Goal: Task Accomplishment & Management: Use online tool/utility

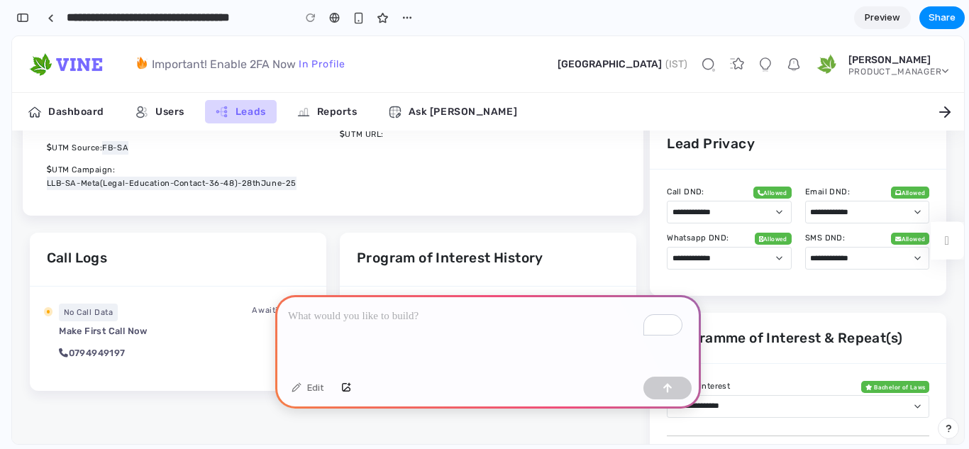
scroll to position [1351, 0]
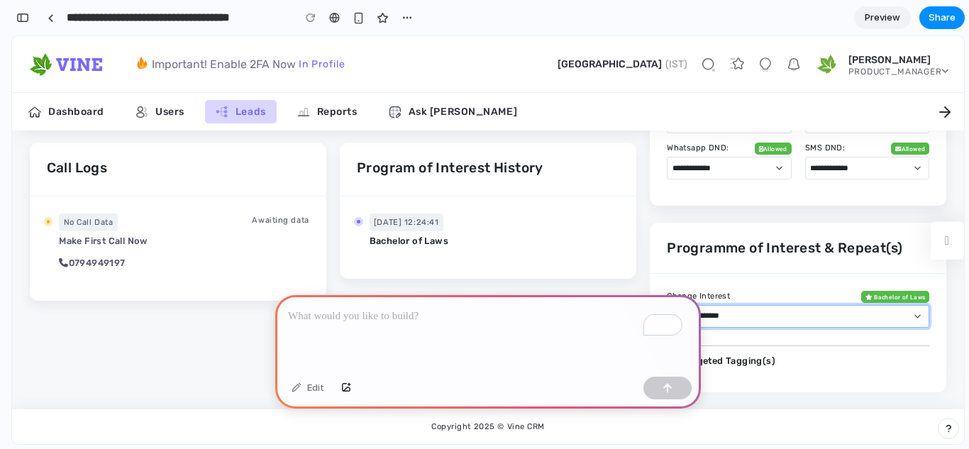
click at [746, 316] on select "**********" at bounding box center [798, 316] width 262 height 23
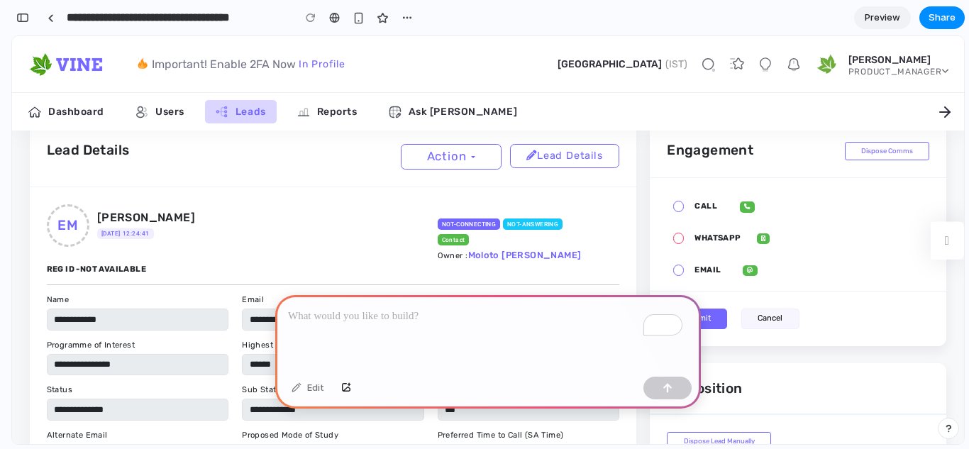
scroll to position [36, 0]
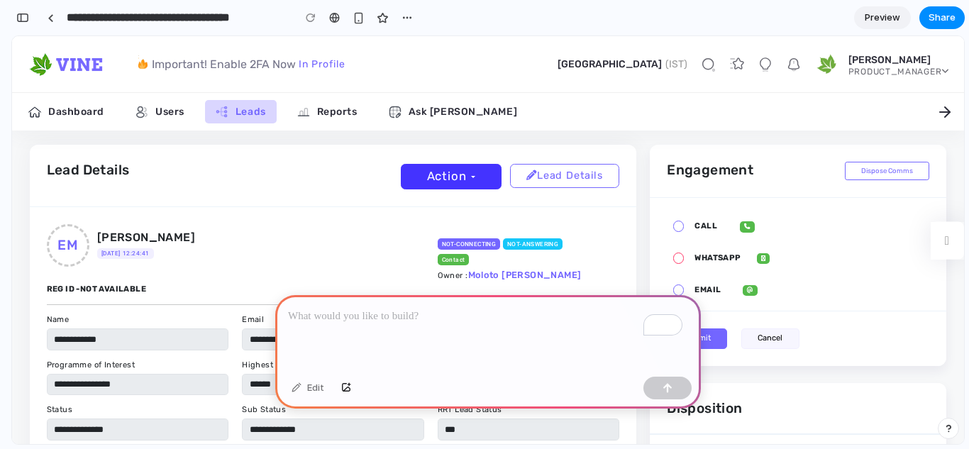
click at [469, 184] on link "Action" at bounding box center [451, 176] width 101 height 25
click at [464, 174] on link "Action" at bounding box center [451, 176] width 101 height 25
click at [428, 323] on div "To enrich screen reader interactions, please activate Accessibility in Grammarl…" at bounding box center [488, 333] width 426 height 76
click at [464, 173] on link "Action" at bounding box center [451, 176] width 101 height 25
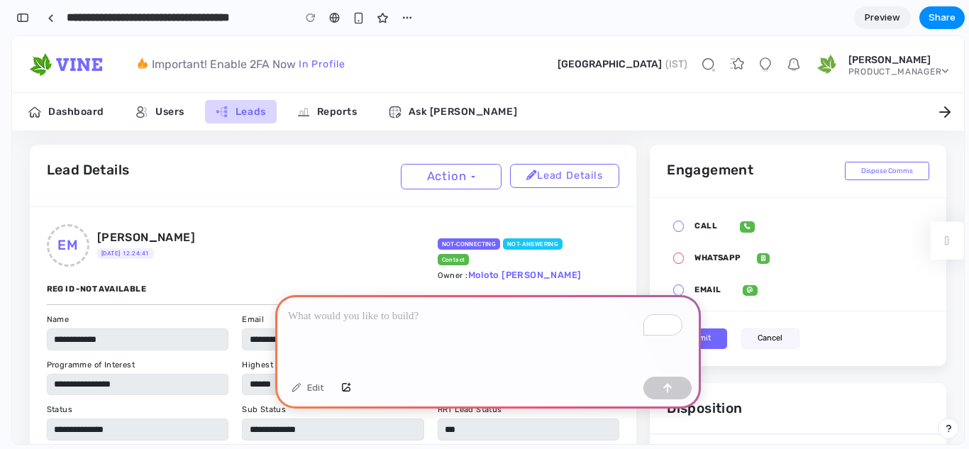
drag, startPoint x: 464, startPoint y: 173, endPoint x: 416, endPoint y: 321, distance: 155.2
click at [393, 318] on p "To enrich screen reader interactions, please activate Accessibility in Grammarl…" at bounding box center [485, 316] width 394 height 17
click at [21, 14] on div "button" at bounding box center [22, 18] width 13 height 10
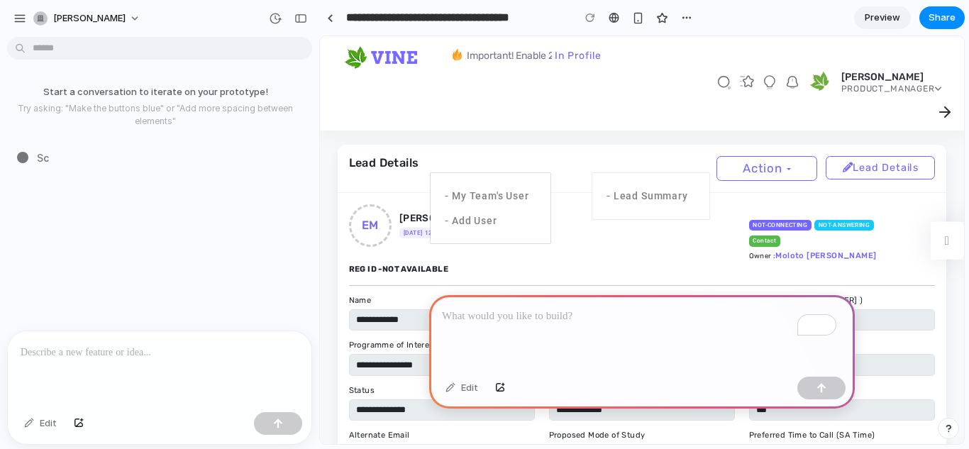
scroll to position [0, 0]
click at [135, 353] on p "To enrich screen reader interactions, please activate Accessibility in Grammarl…" at bounding box center [160, 352] width 278 height 17
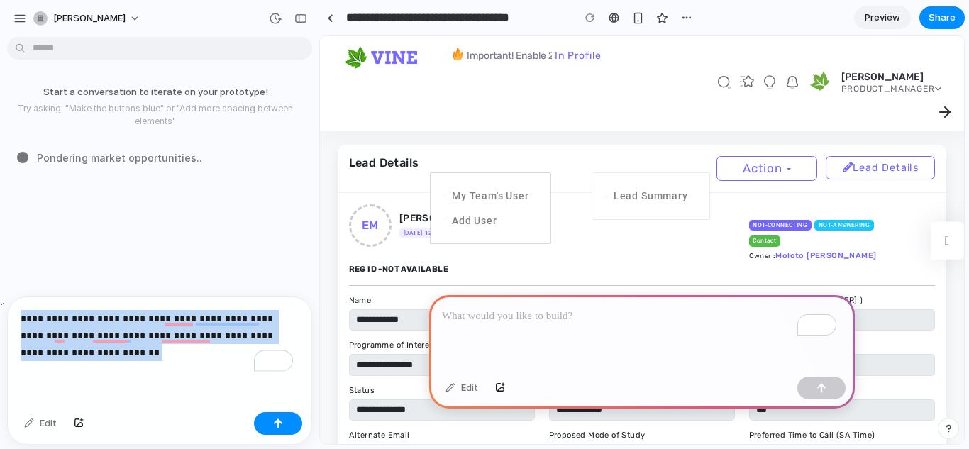
drag, startPoint x: 139, startPoint y: 351, endPoint x: 21, endPoint y: 317, distance: 122.6
click at [21, 317] on p "**********" at bounding box center [157, 335] width 272 height 51
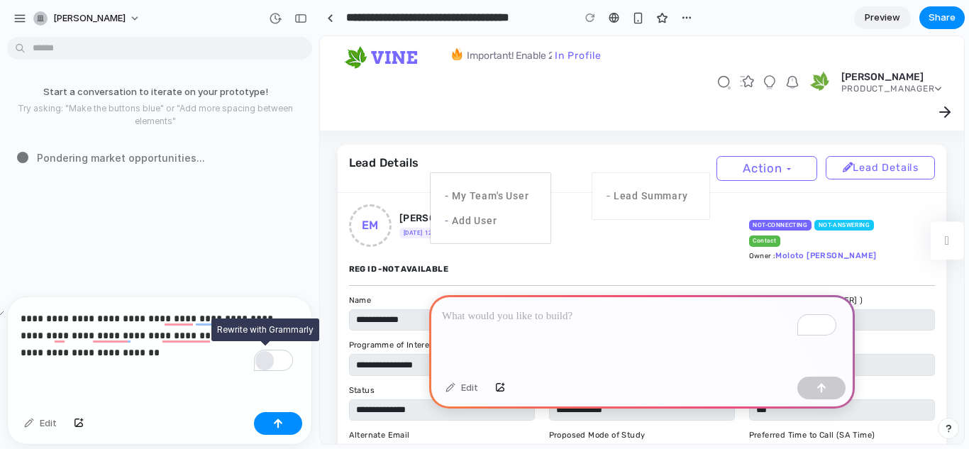
click at [262, 353] on div "Rewrite with Grammarly" at bounding box center [265, 361] width 16 height 16
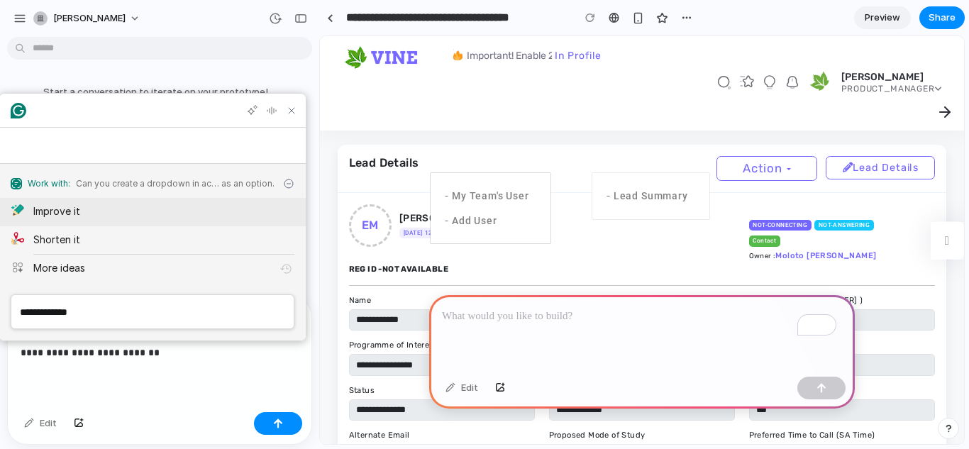
click at [183, 218] on div "Improve it" at bounding box center [163, 211] width 261 height 15
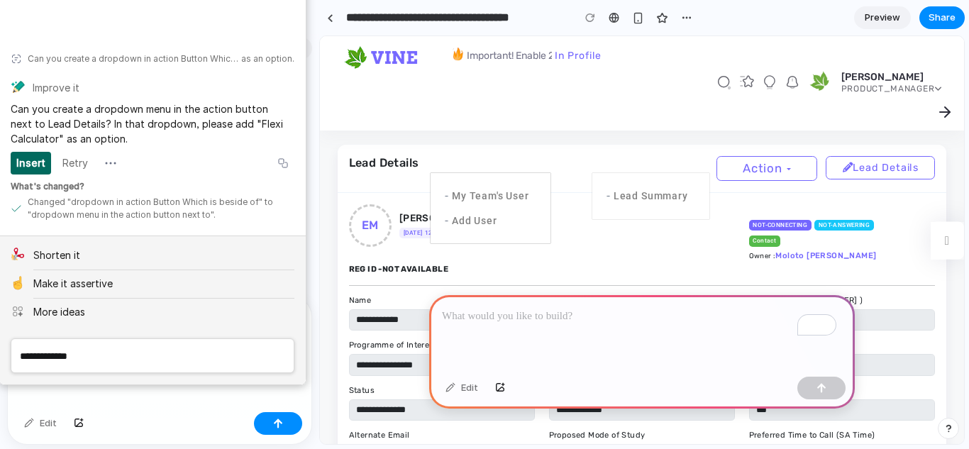
click at [35, 167] on div "Insert" at bounding box center [30, 163] width 29 height 23
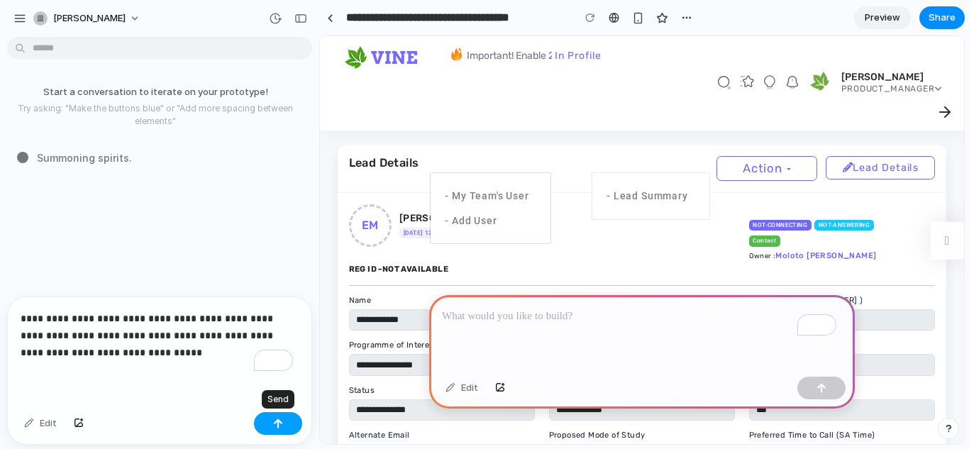
click at [285, 427] on button "button" at bounding box center [278, 423] width 48 height 23
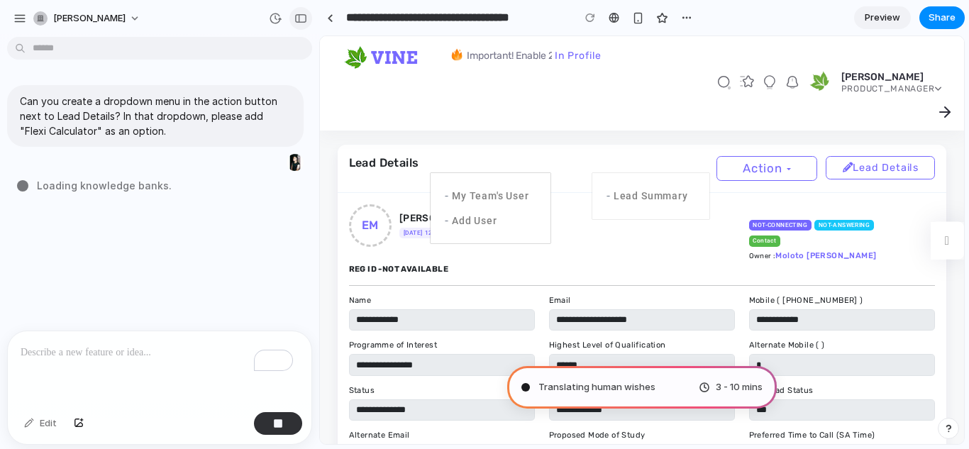
click at [306, 23] on button "button" at bounding box center [300, 18] width 23 height 23
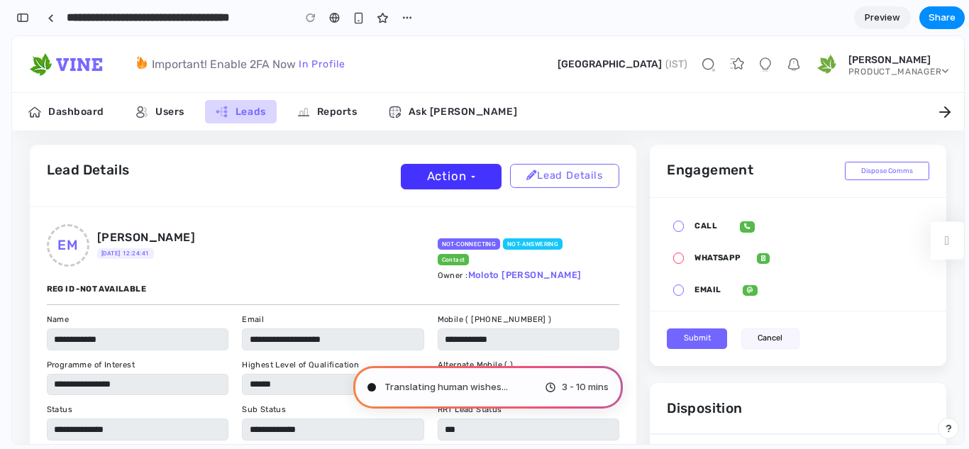
click at [477, 179] on link "Action" at bounding box center [451, 176] width 101 height 25
click at [314, 113] on link "Reports" at bounding box center [328, 111] width 82 height 23
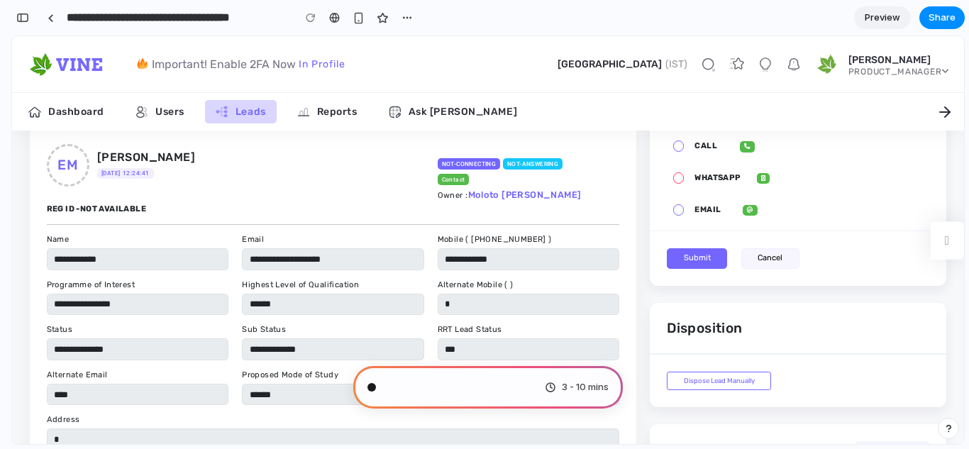
scroll to position [26, 0]
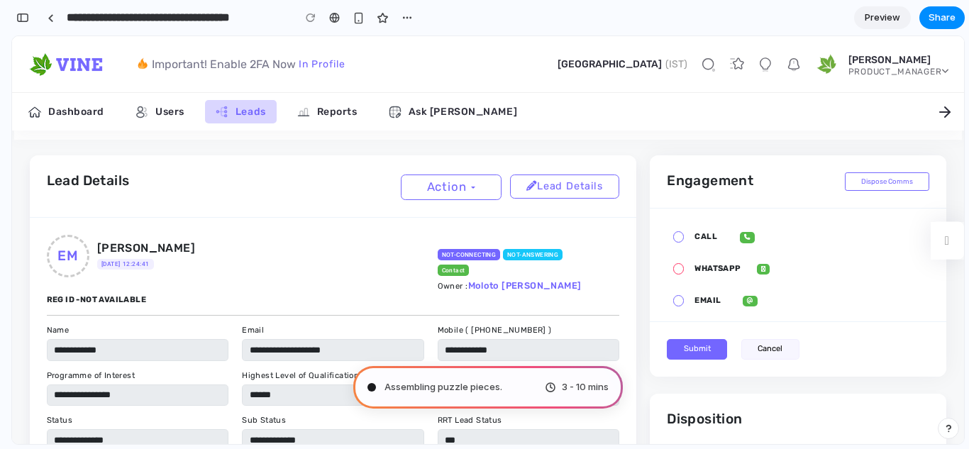
click at [684, 238] on label "Call" at bounding box center [700, 239] width 33 height 16
click at [684, 273] on label "WHATSAPP" at bounding box center [712, 271] width 57 height 16
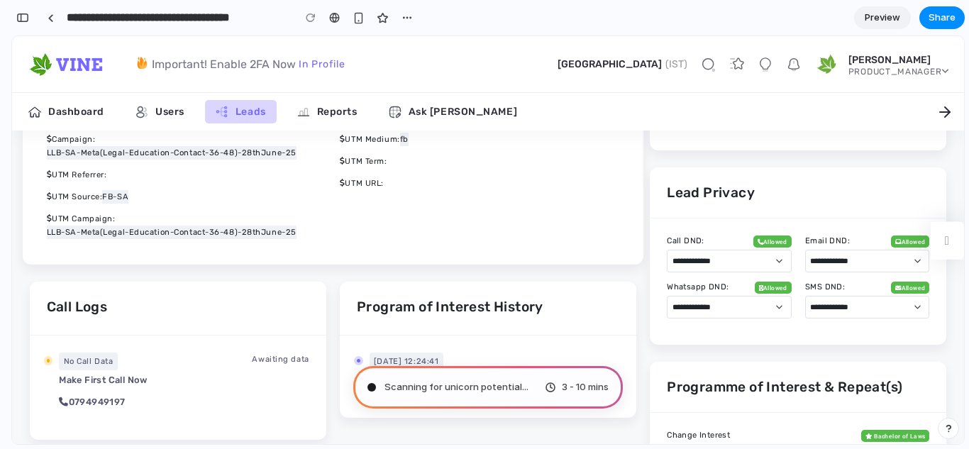
scroll to position [1201, 0]
click at [734, 271] on select "**********" at bounding box center [729, 260] width 124 height 23
click at [824, 272] on select "**********" at bounding box center [867, 260] width 124 height 23
click at [794, 233] on div "**********" at bounding box center [798, 281] width 296 height 126
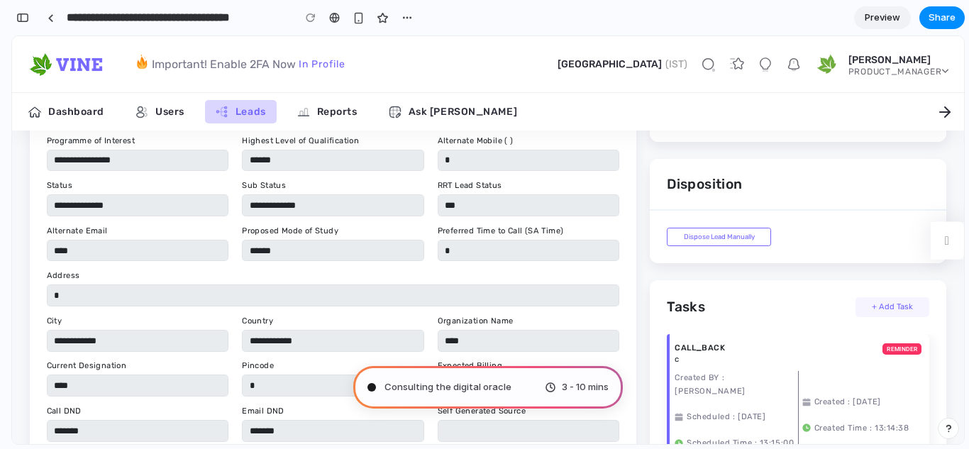
scroll to position [0, 0]
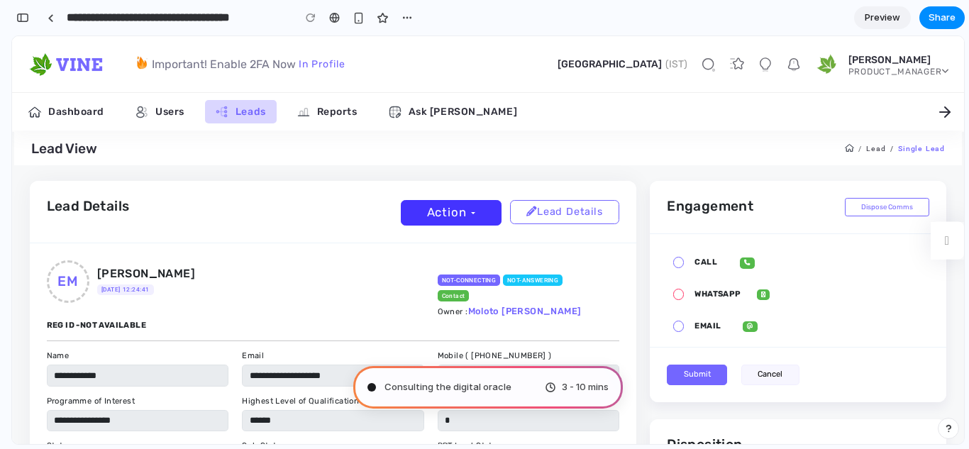
click at [450, 211] on link "Action" at bounding box center [451, 212] width 101 height 25
click at [28, 21] on div "button" at bounding box center [22, 18] width 13 height 10
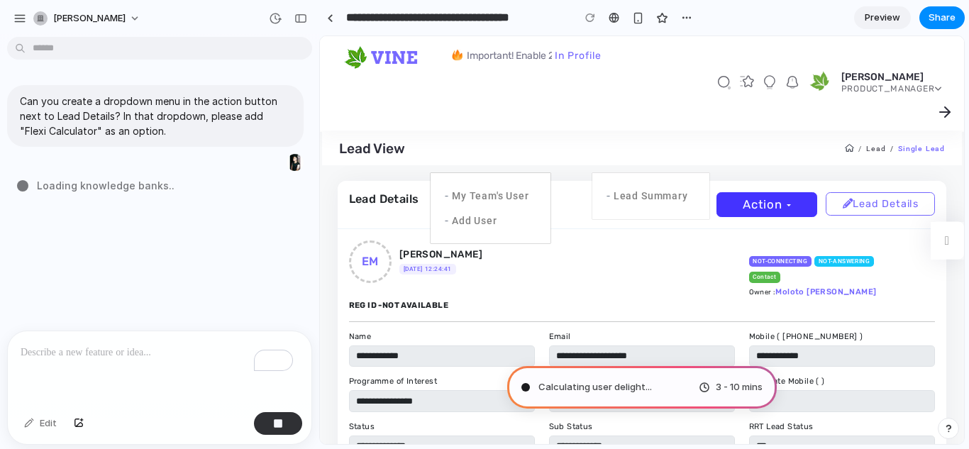
click at [743, 202] on link "Action" at bounding box center [766, 204] width 101 height 25
click at [296, 22] on div "button" at bounding box center [300, 18] width 13 height 10
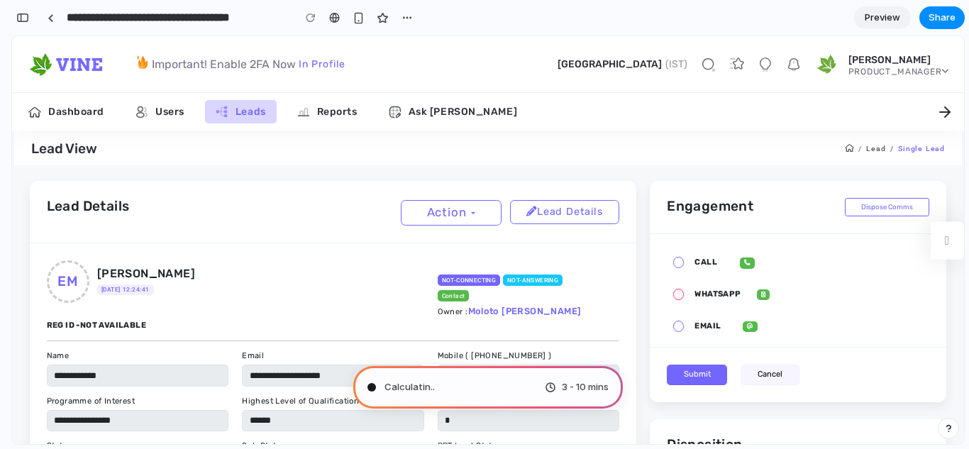
type input "**********"
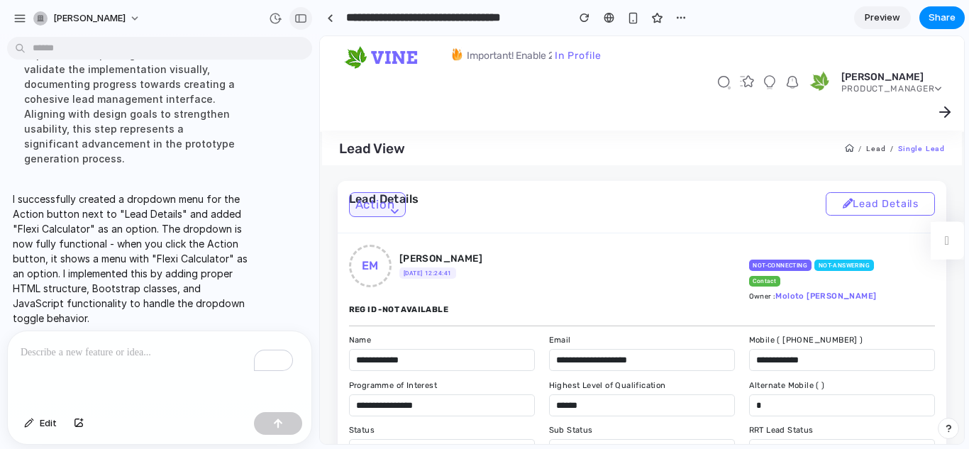
click at [304, 16] on div "button" at bounding box center [300, 18] width 13 height 10
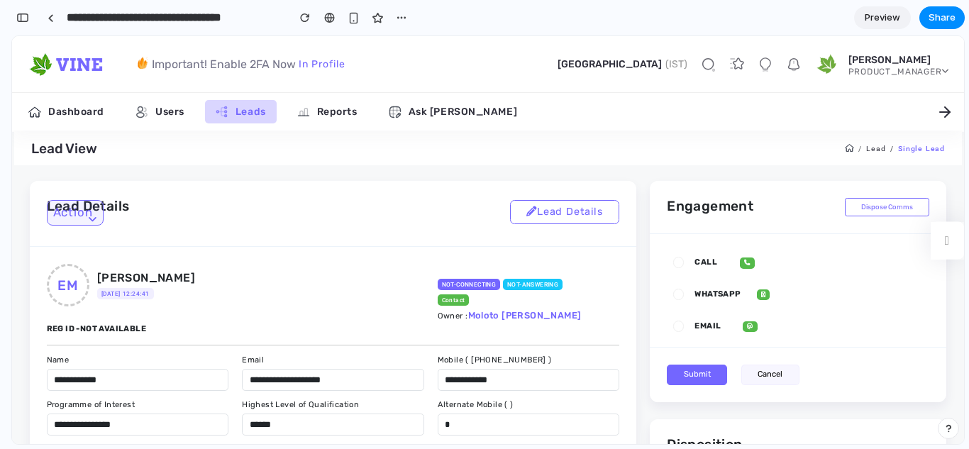
scroll to position [633, 0]
click at [87, 221] on link "Action" at bounding box center [75, 212] width 57 height 25
click at [27, 22] on div "button" at bounding box center [22, 18] width 13 height 10
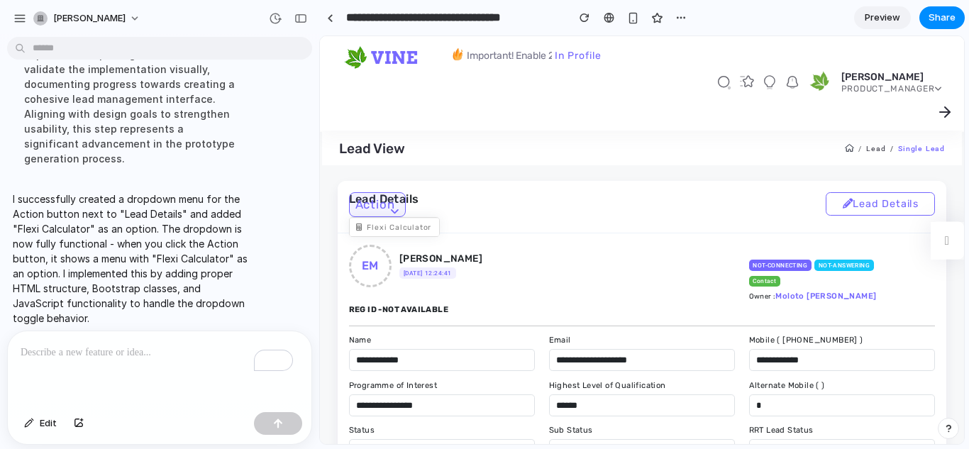
scroll to position [0, 0]
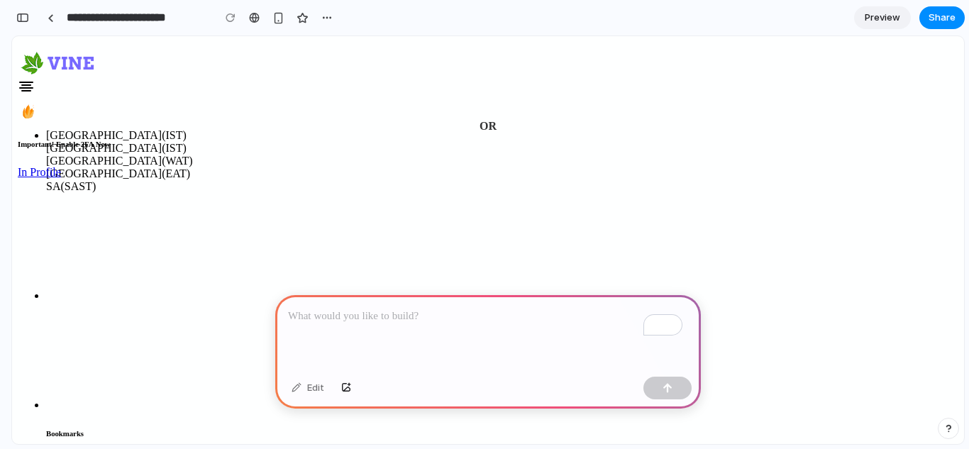
scroll to position [0, 392]
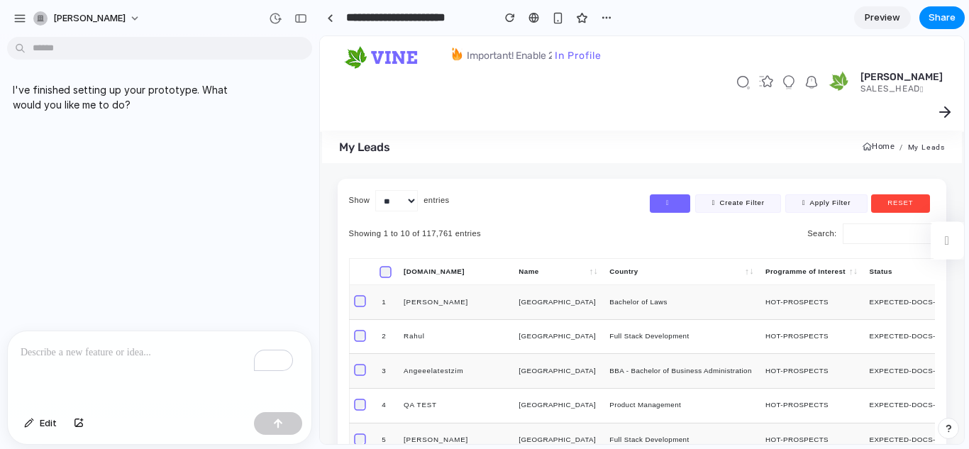
scroll to position [0, 0]
